Goal: Transaction & Acquisition: Purchase product/service

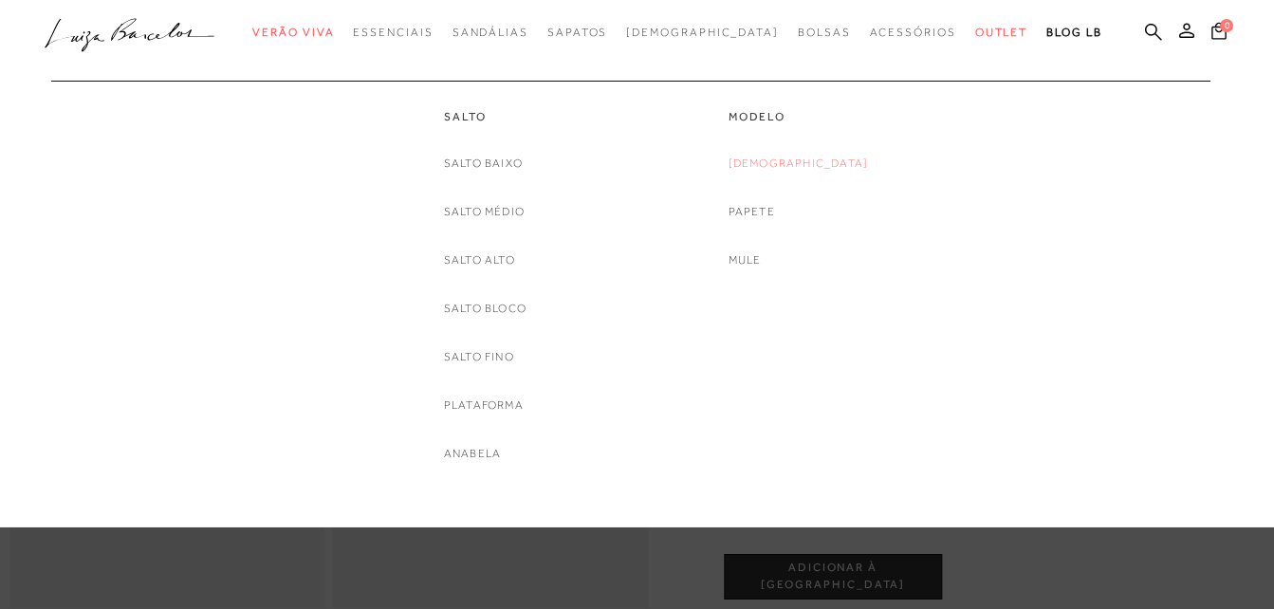
click at [769, 164] on link "[DEMOGRAPHIC_DATA]" at bounding box center [798, 164] width 140 height 20
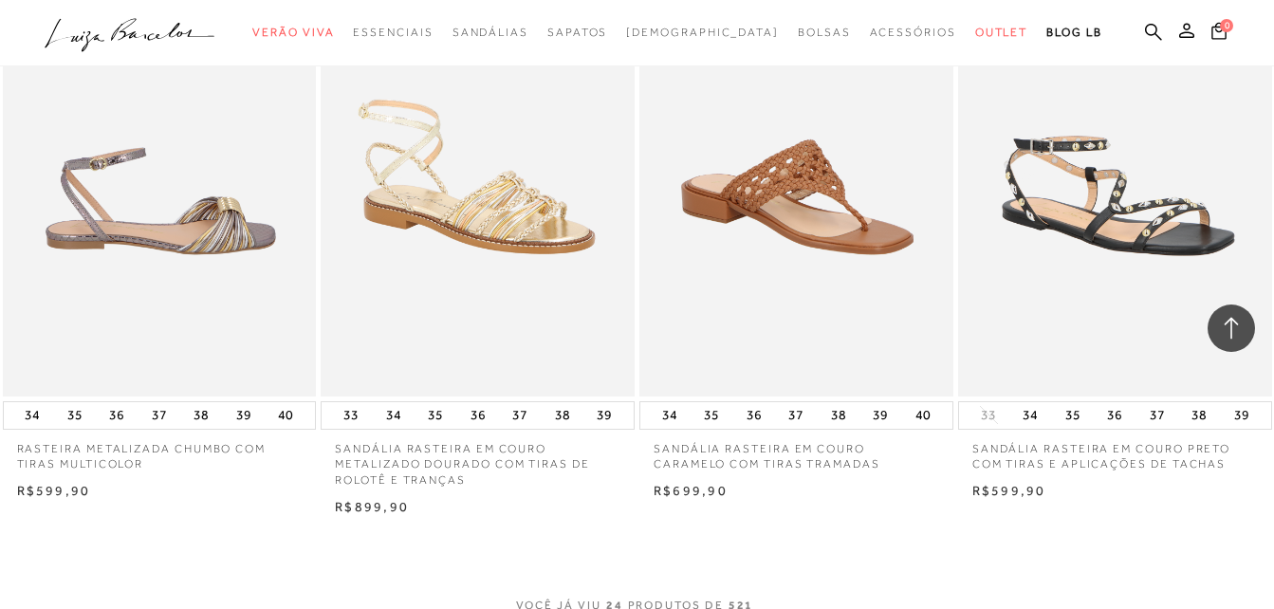
scroll to position [3414, 0]
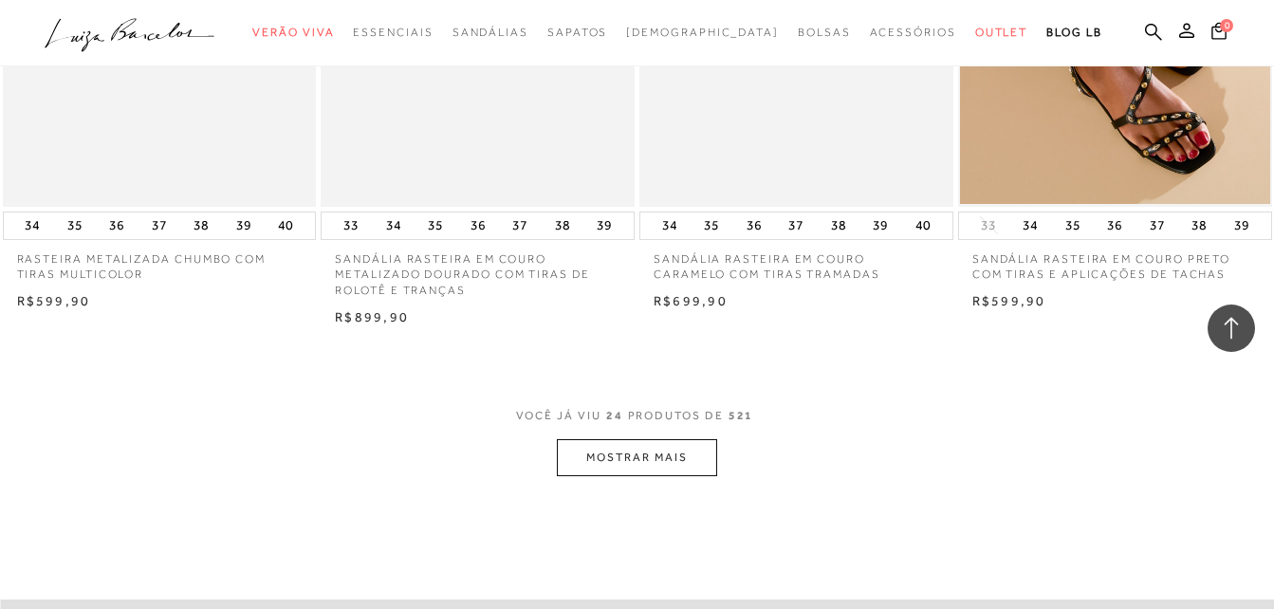
click at [672, 458] on button "MOSTRAR MAIS" at bounding box center [636, 457] width 159 height 37
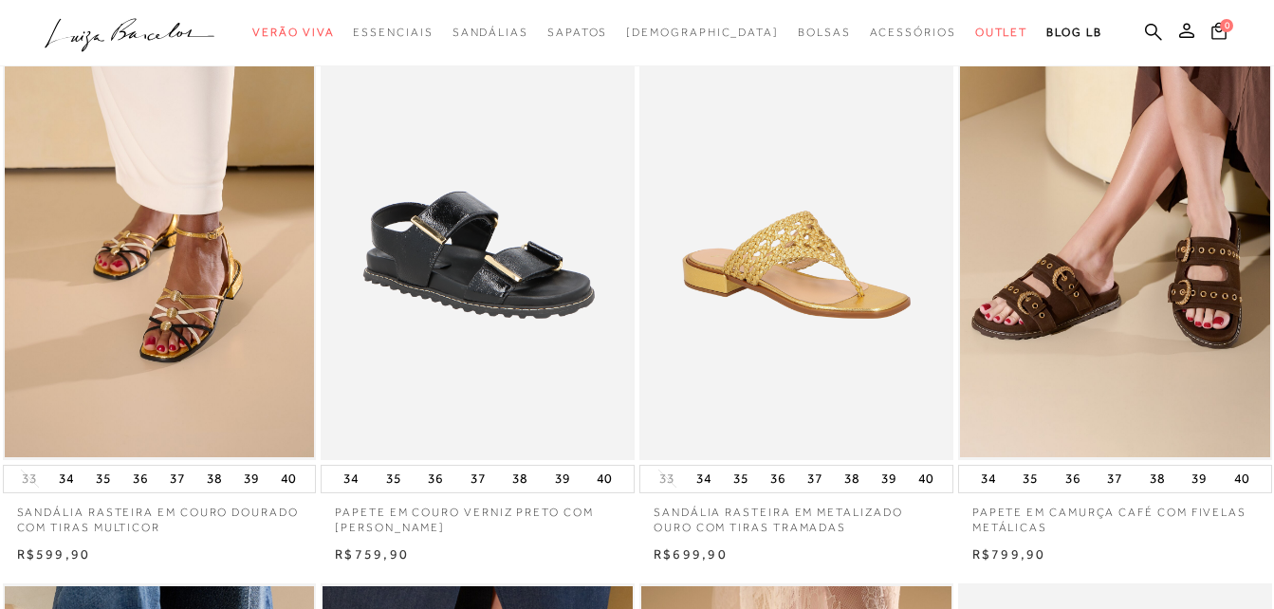
scroll to position [0, 0]
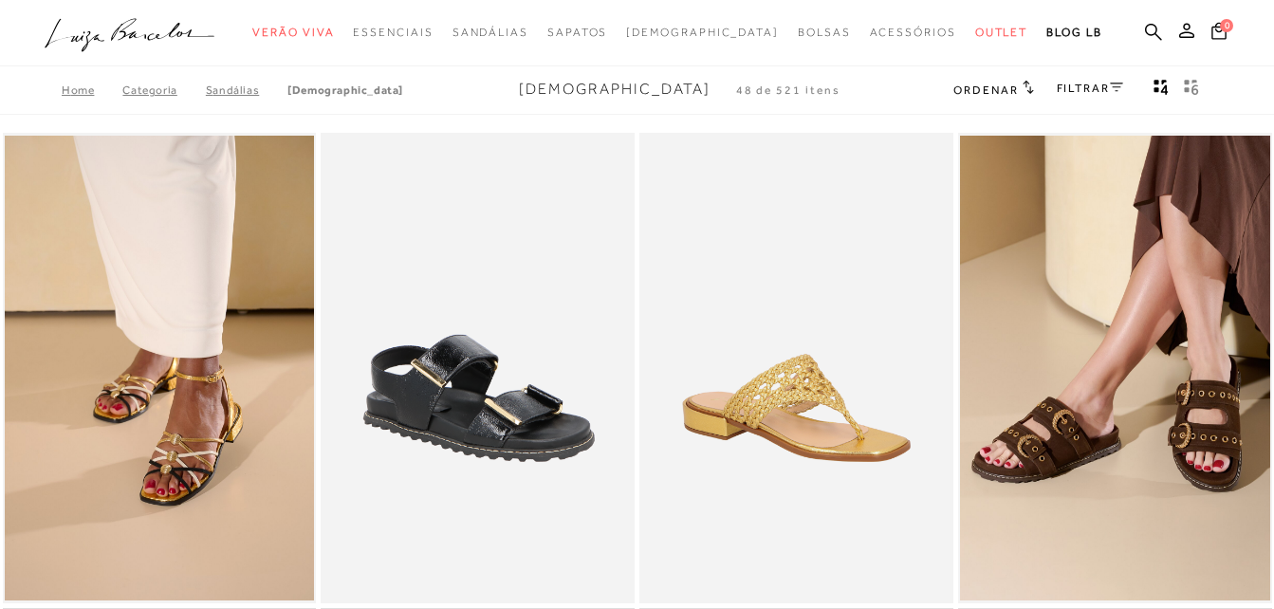
click at [1095, 87] on link "FILTRAR" at bounding box center [1090, 88] width 66 height 13
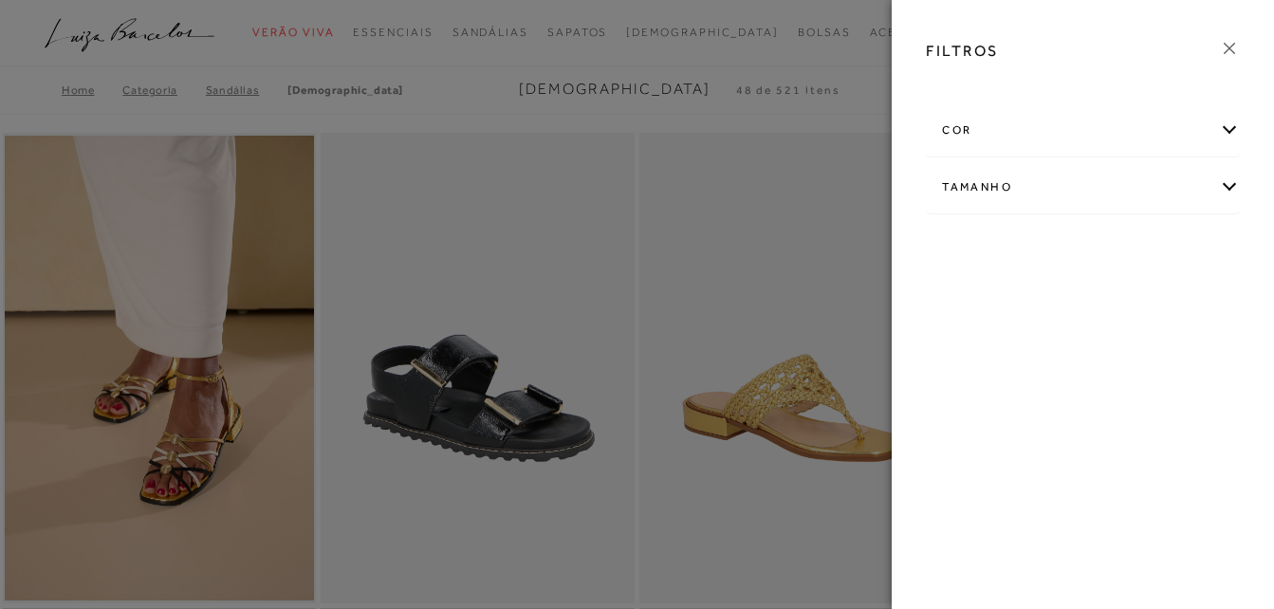
click at [773, 104] on div at bounding box center [637, 304] width 1274 height 609
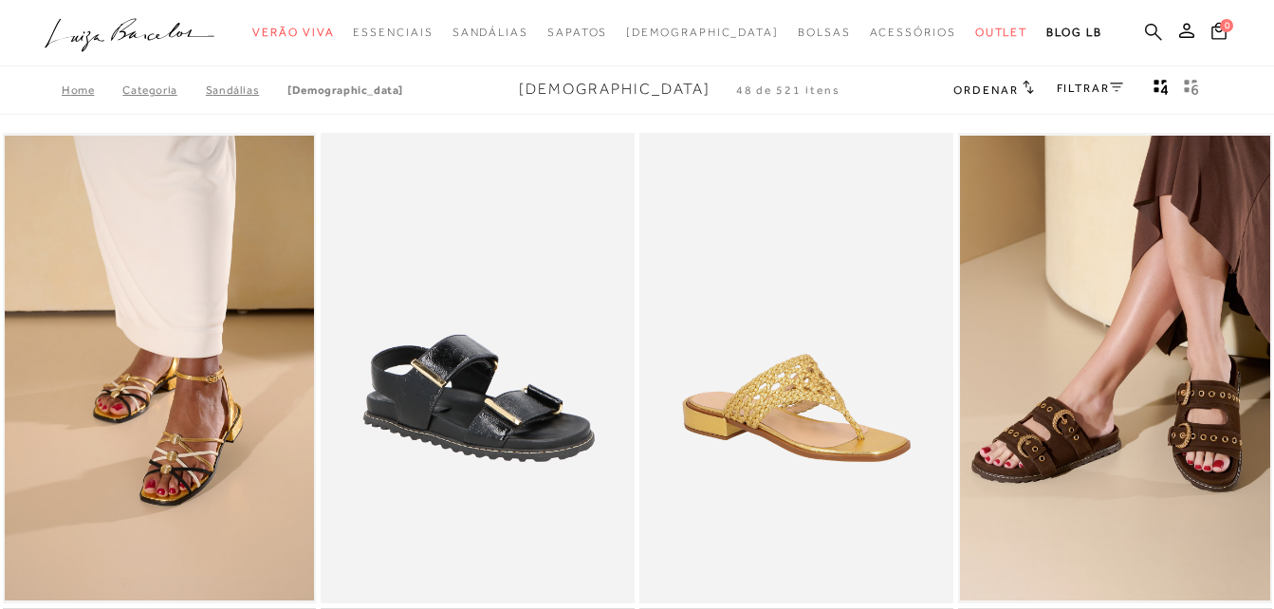
click at [1157, 30] on icon at bounding box center [1153, 31] width 17 height 17
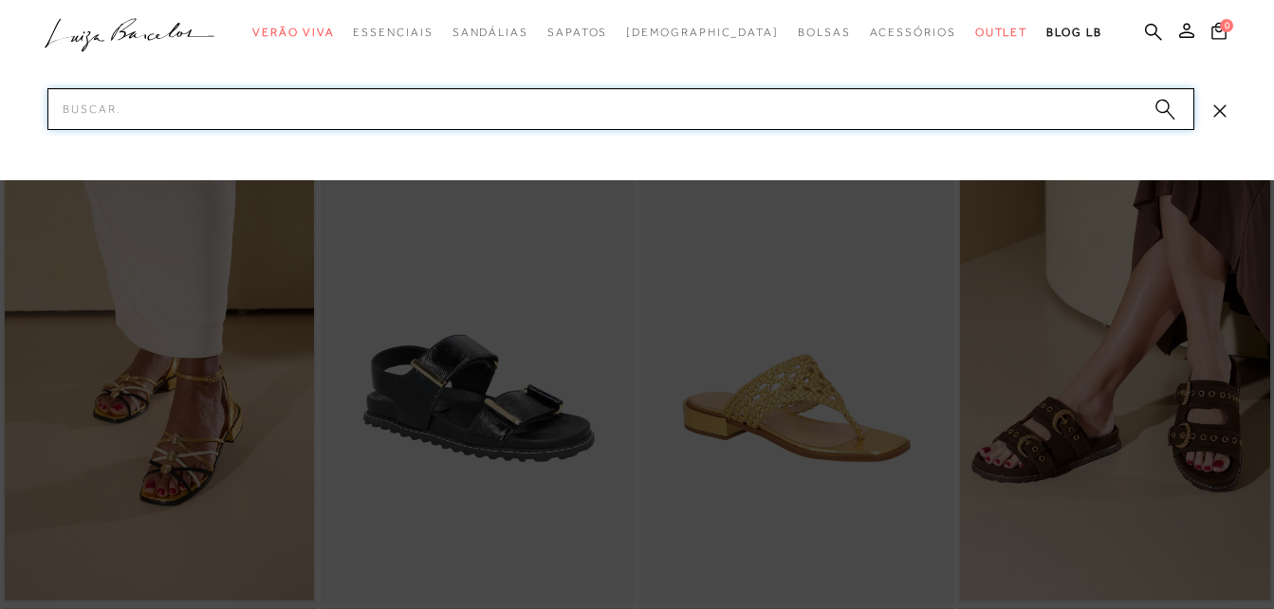
click at [1021, 103] on input "Pesquisar" at bounding box center [620, 109] width 1147 height 42
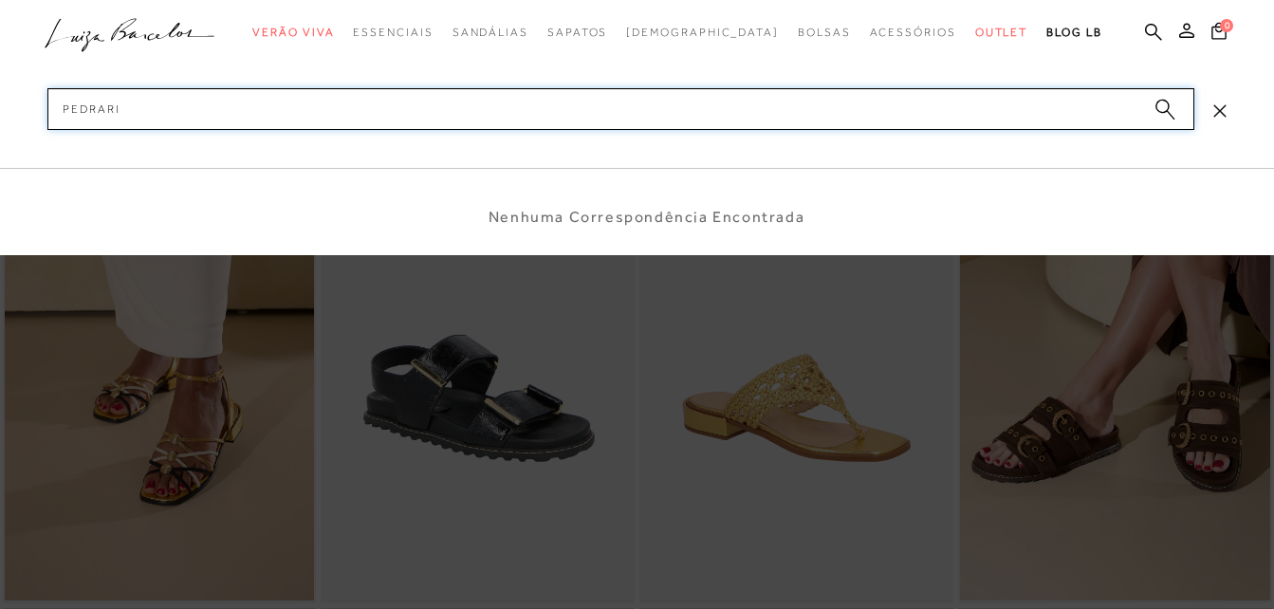
type input "pedraria"
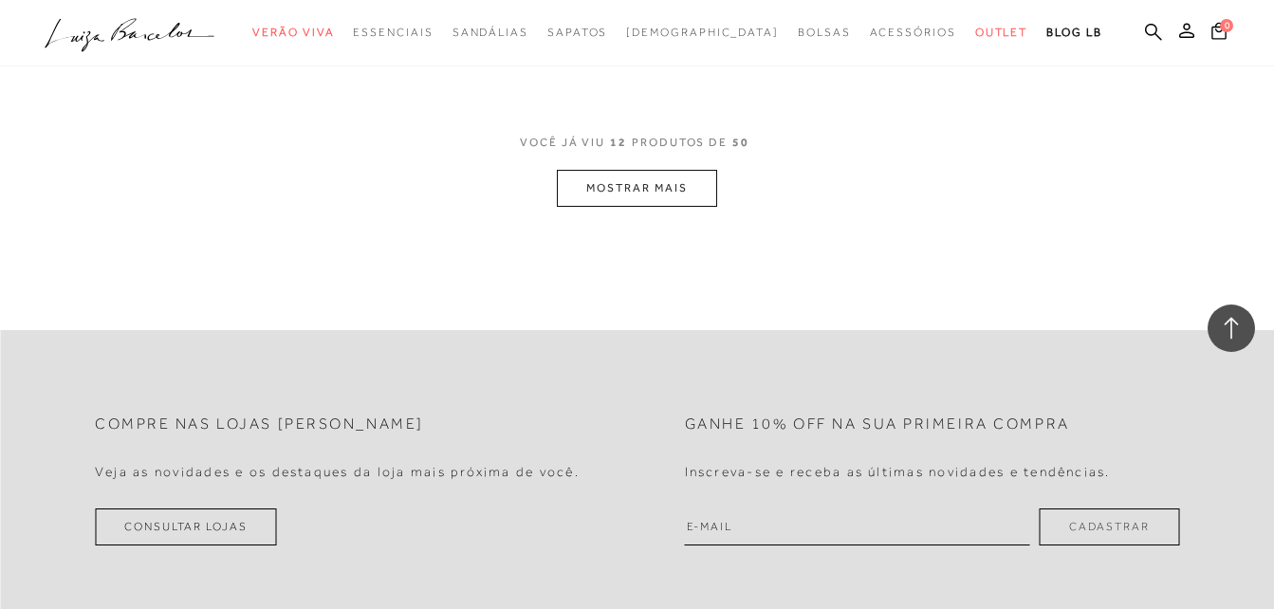
scroll to position [1903, 0]
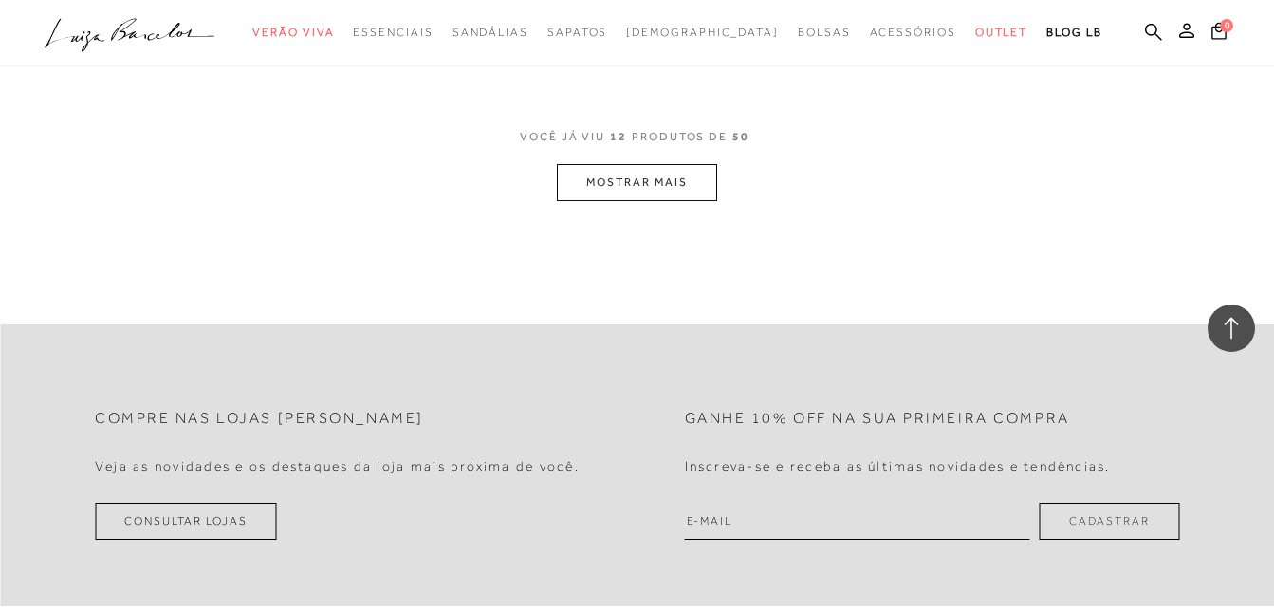
click at [661, 190] on button "MOSTRAR MAIS" at bounding box center [636, 182] width 159 height 37
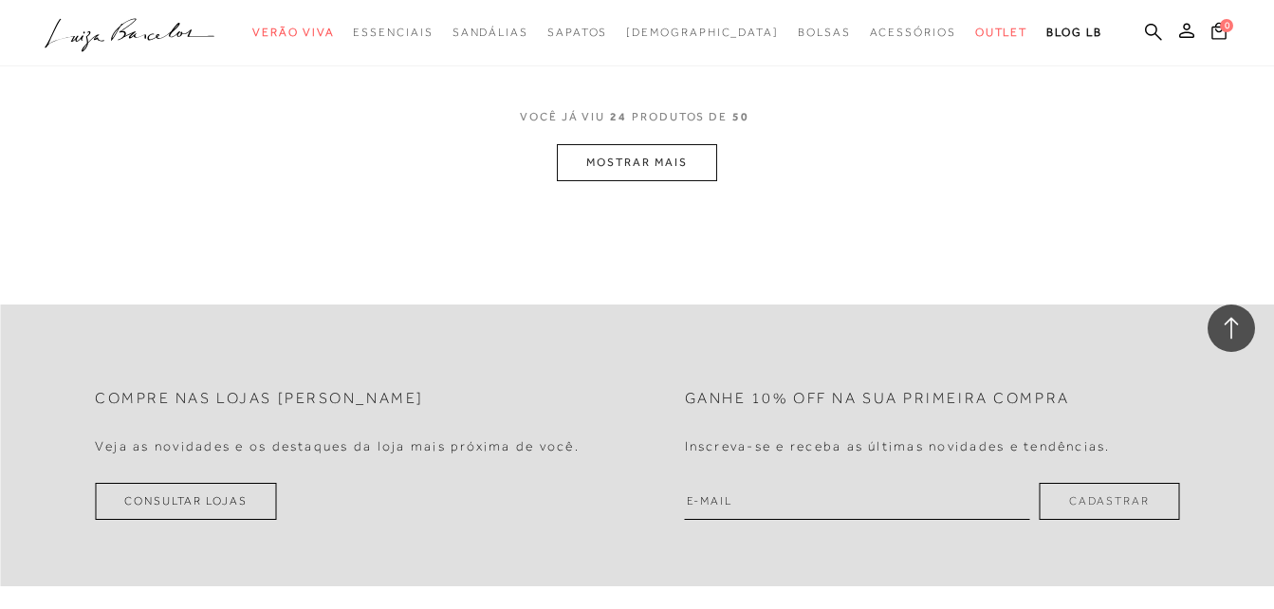
scroll to position [3800, 0]
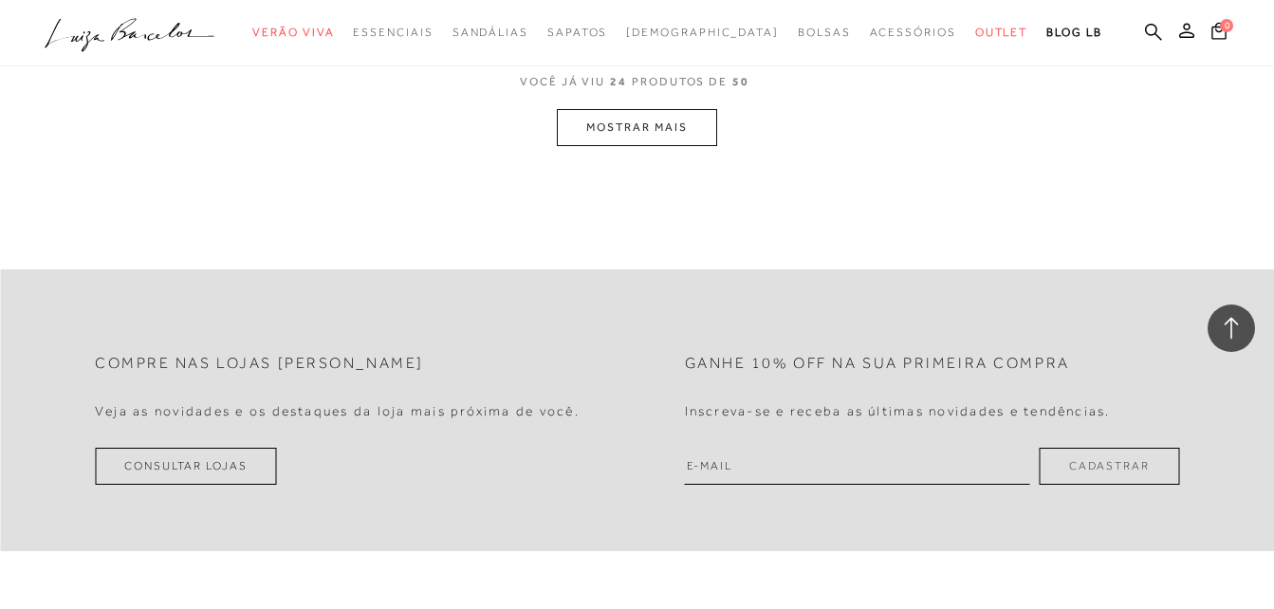
click at [678, 130] on button "MOSTRAR MAIS" at bounding box center [636, 127] width 159 height 37
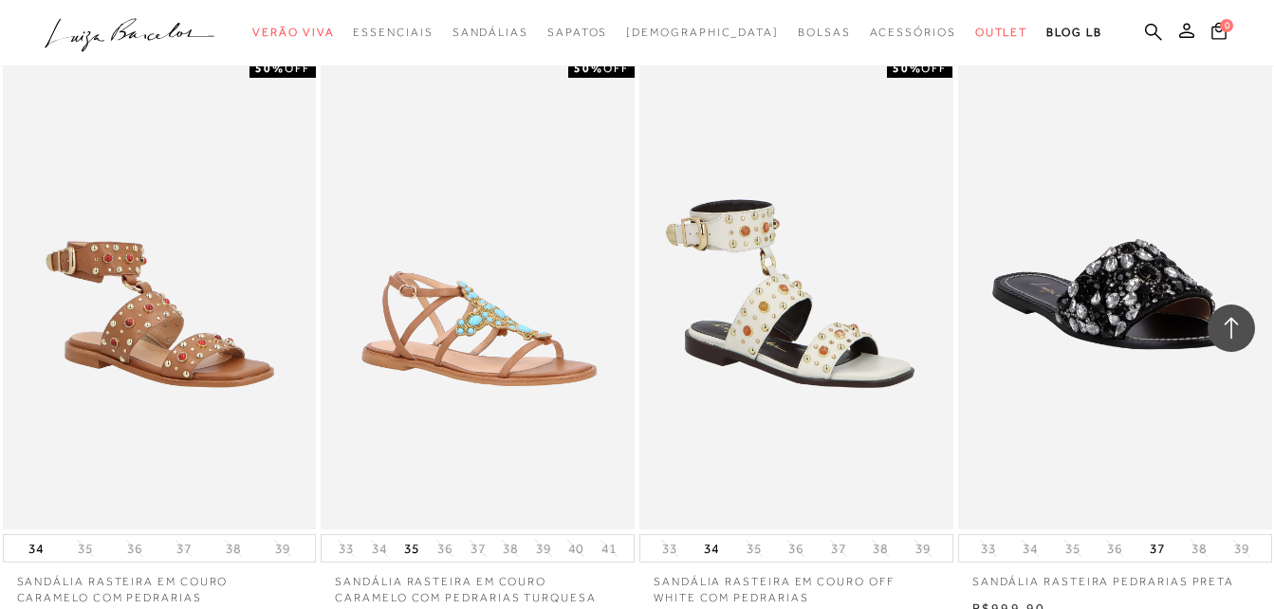
scroll to position [2475, 0]
